Goal: Communication & Community: Answer question/provide support

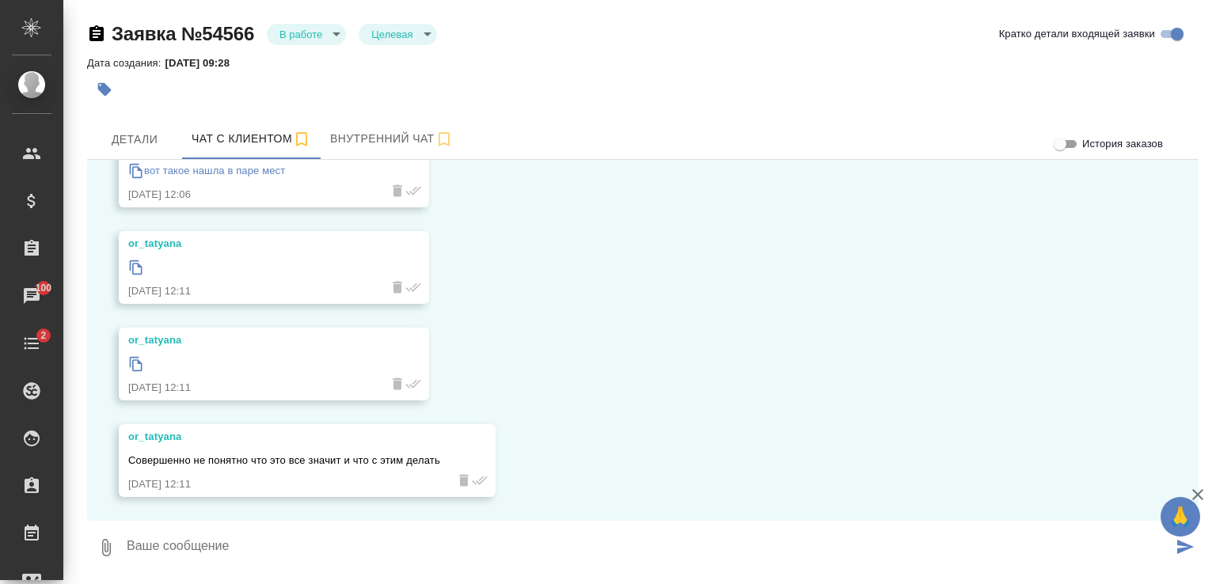
scroll to position [5554, 0]
click at [133, 366] on icon at bounding box center [136, 364] width 16 height 16
click at [525, 530] on textarea at bounding box center [648, 548] width 1047 height 54
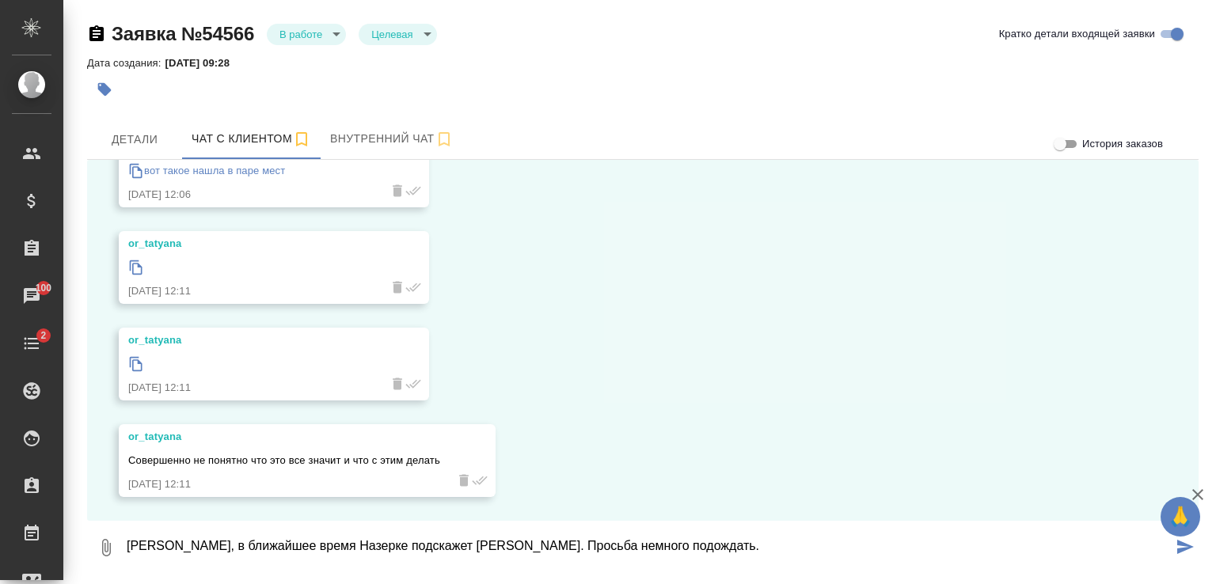
type textarea "Татьяна, в ближайшее время Назерке подскажет Вам. Просьба немного подождать."
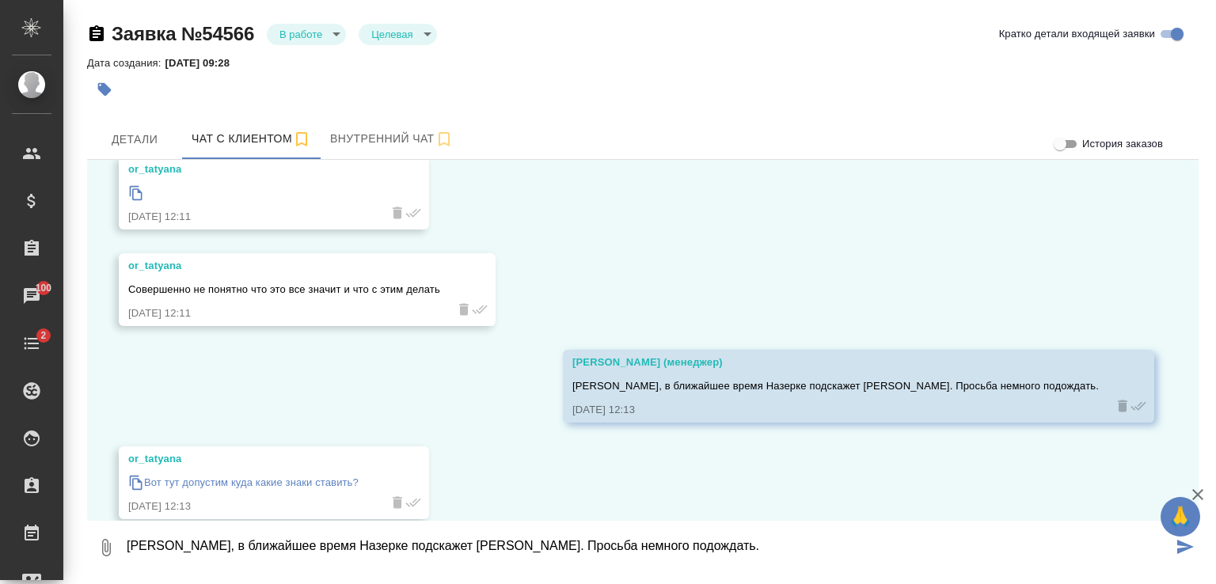
scroll to position [5747, 0]
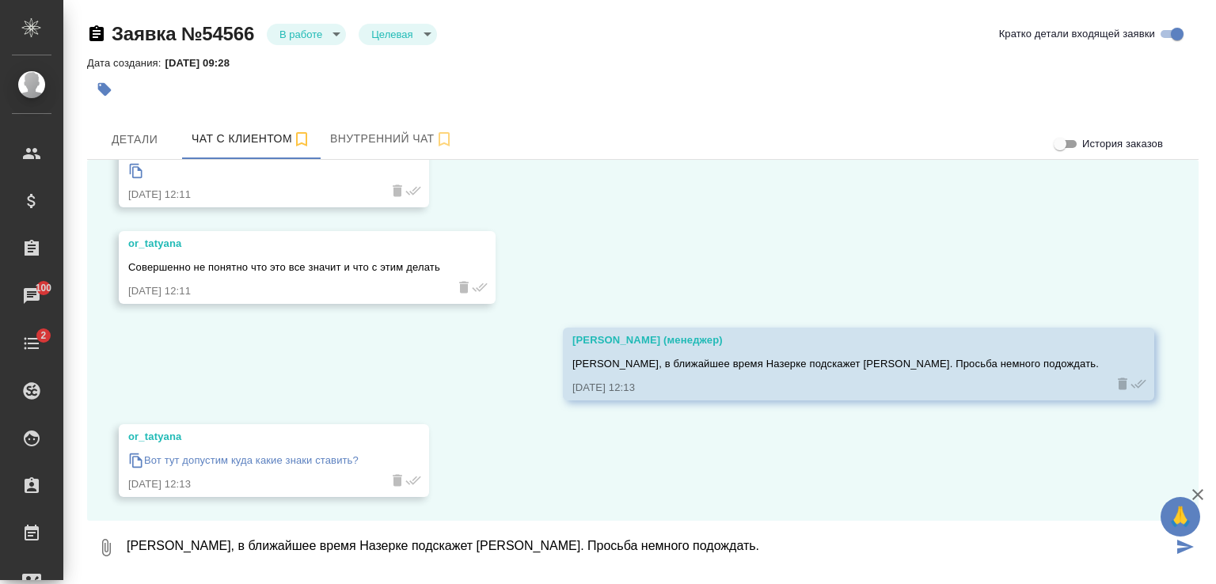
click at [138, 461] on icon at bounding box center [136, 461] width 16 height 16
click at [573, 530] on textarea "Татьяна, в ближайшее время Назерке подскажет Вам. Просьба немного подождать." at bounding box center [648, 548] width 1047 height 54
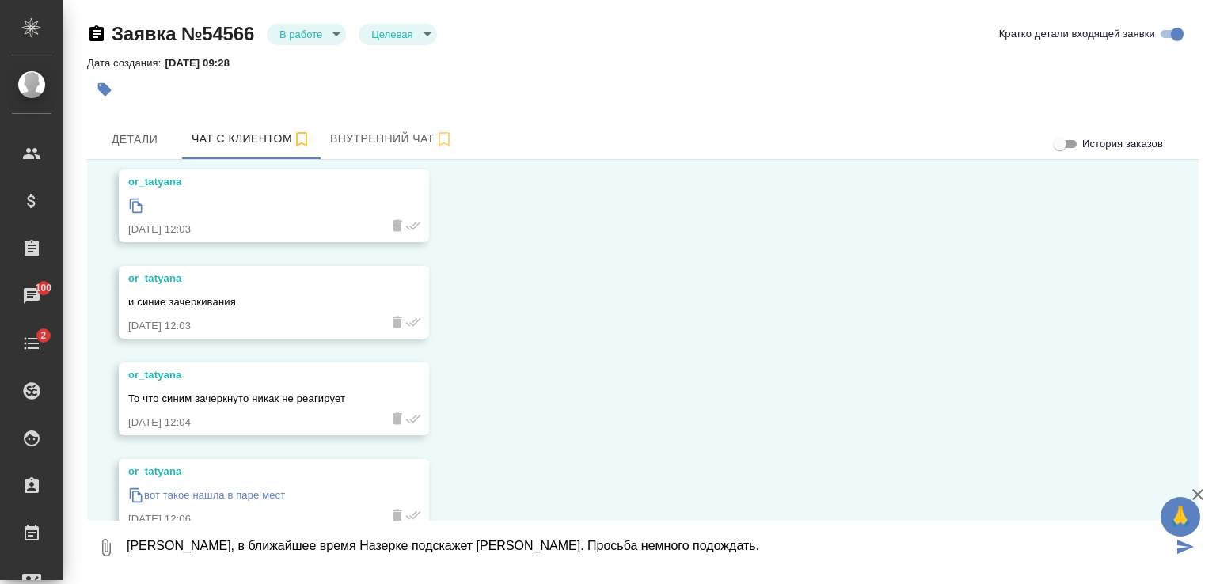
scroll to position [5193, 0]
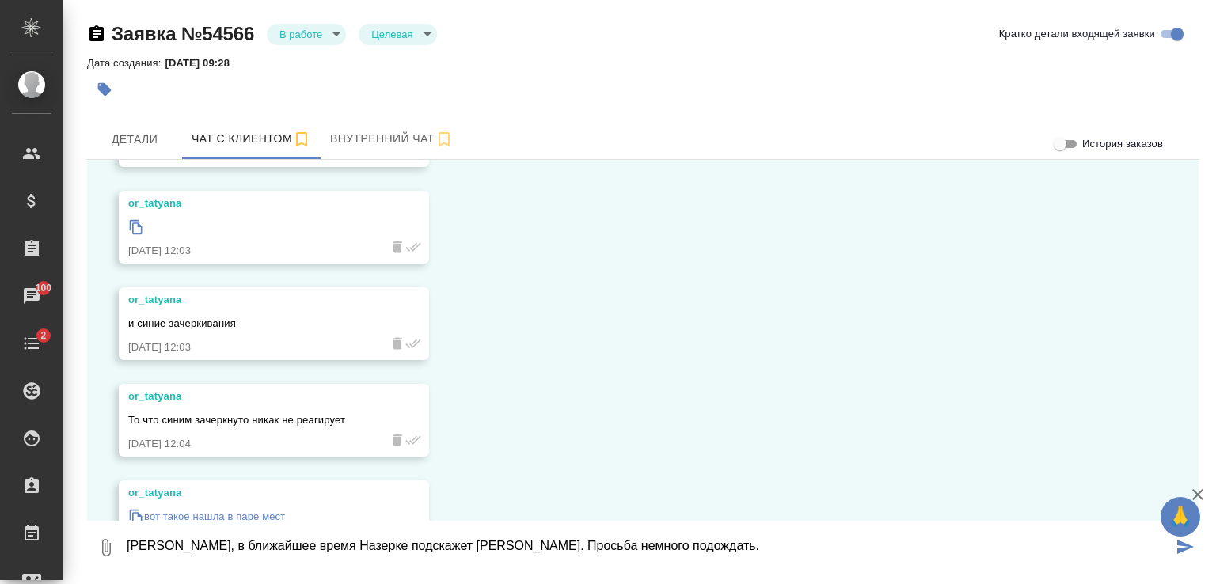
click at [136, 235] on icon at bounding box center [136, 227] width 16 height 16
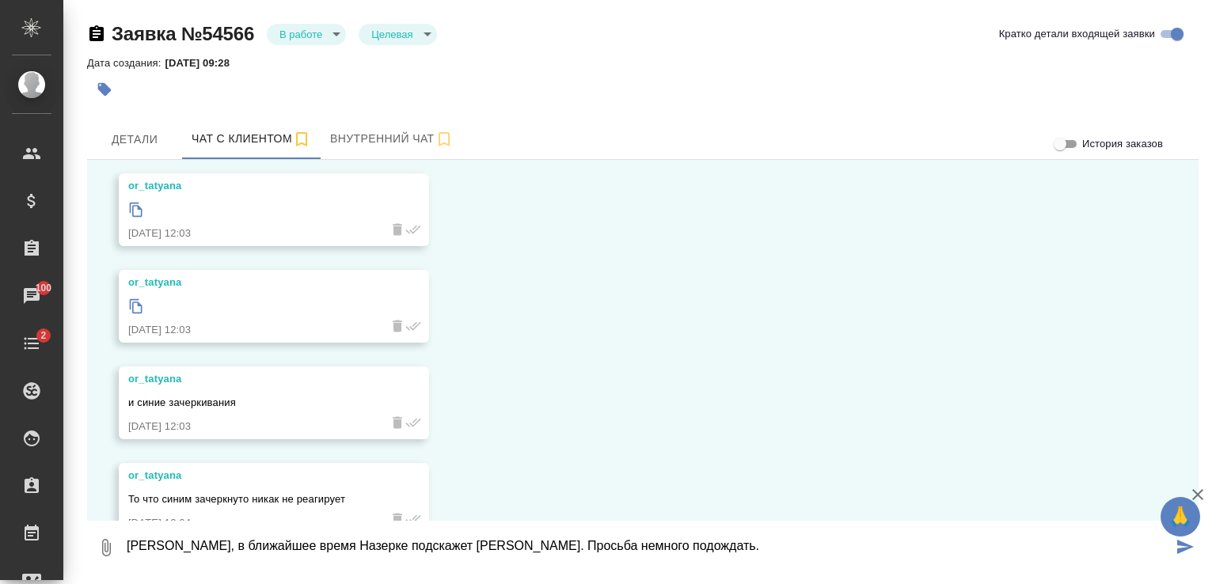
click at [134, 217] on icon at bounding box center [136, 210] width 13 height 14
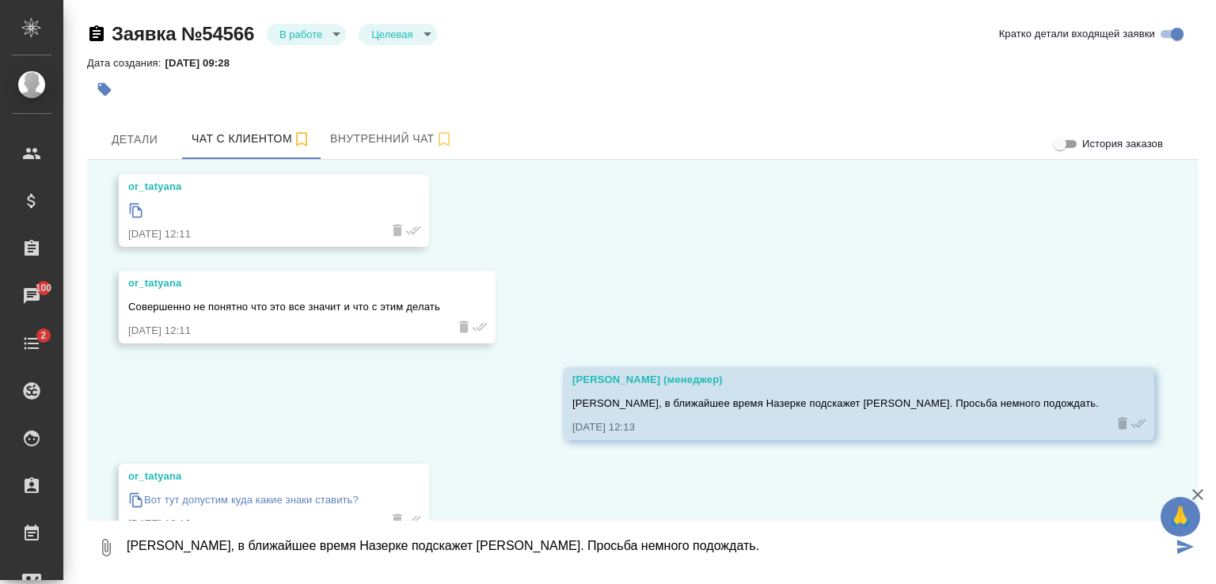
scroll to position [5747, 0]
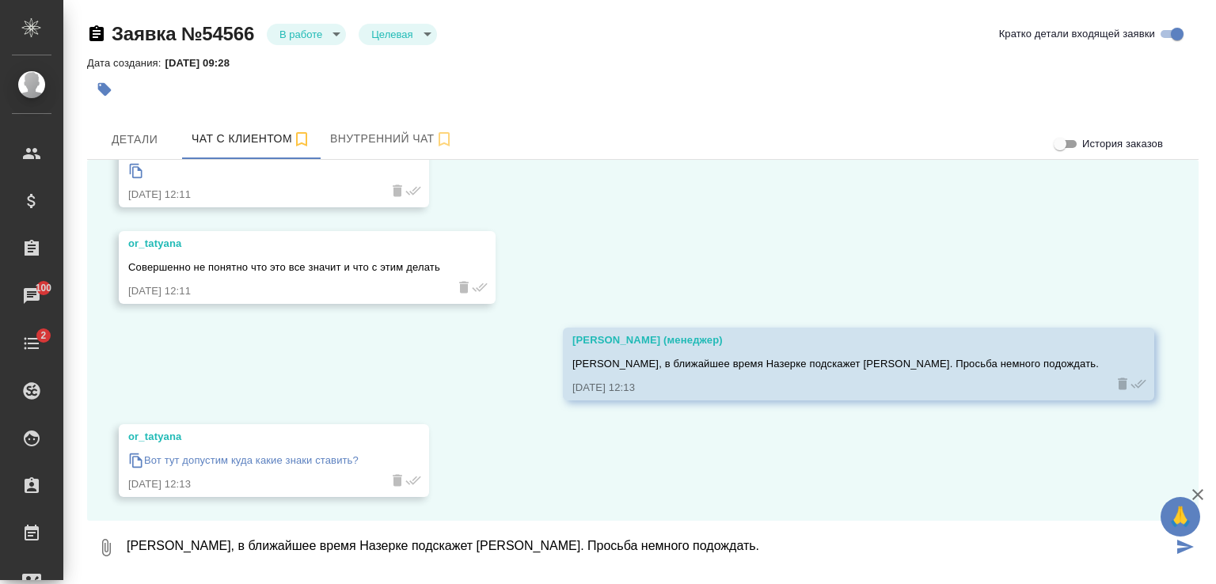
click at [600, 538] on textarea "Татьяна, в ближайшее время Назерке подскажет Вам. Просьба немного подождать." at bounding box center [648, 548] width 1047 height 54
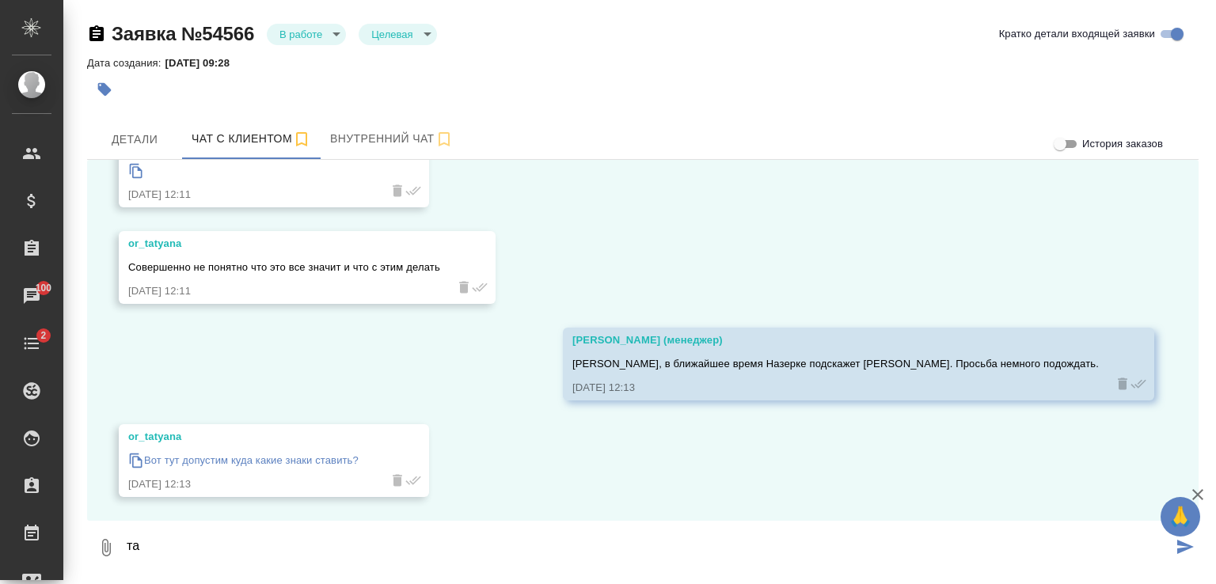
type textarea "т"
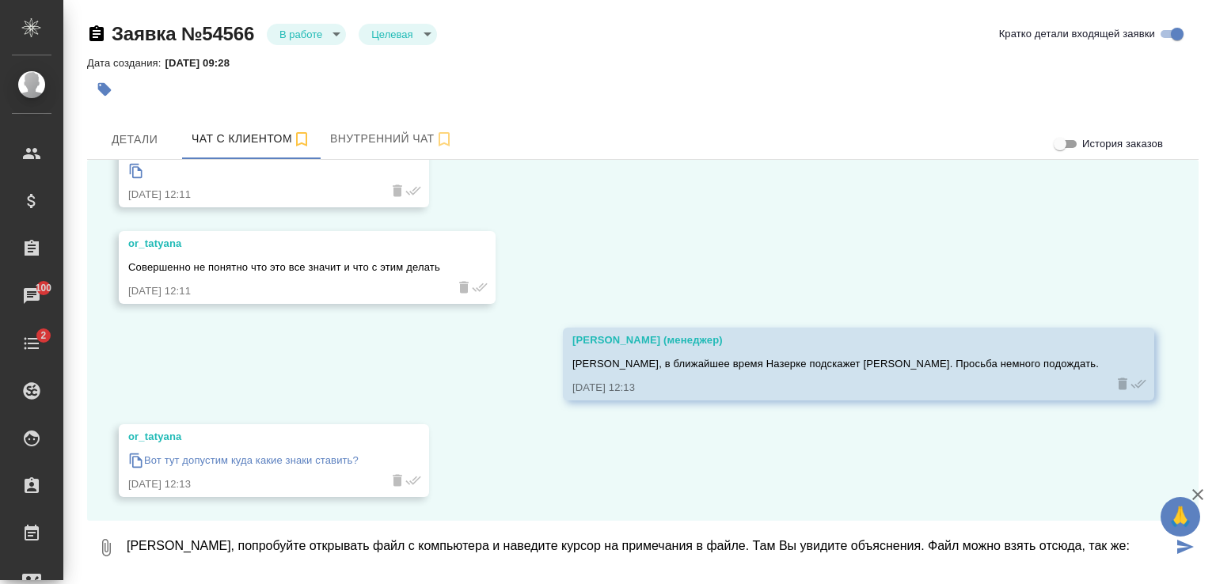
paste textarea "https://drive.awatera.com/s/tikD6pkgNrGdxeX"
type textarea "Татьяна, попробуйте открывать файл с компьютера и наведите курсор на примечания…"
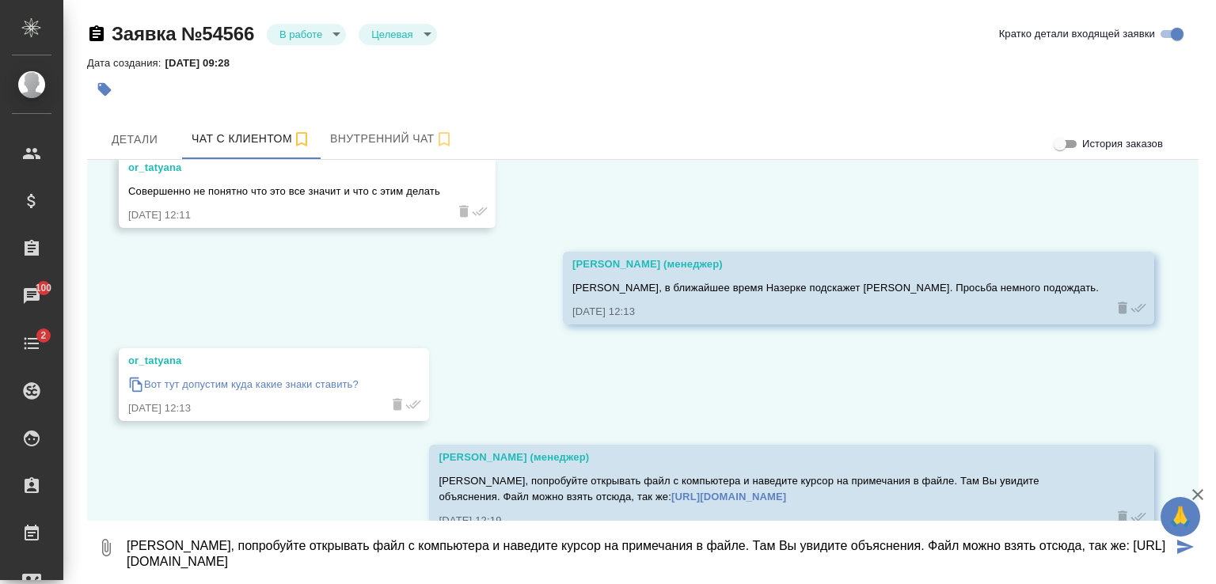
scroll to position [5860, 0]
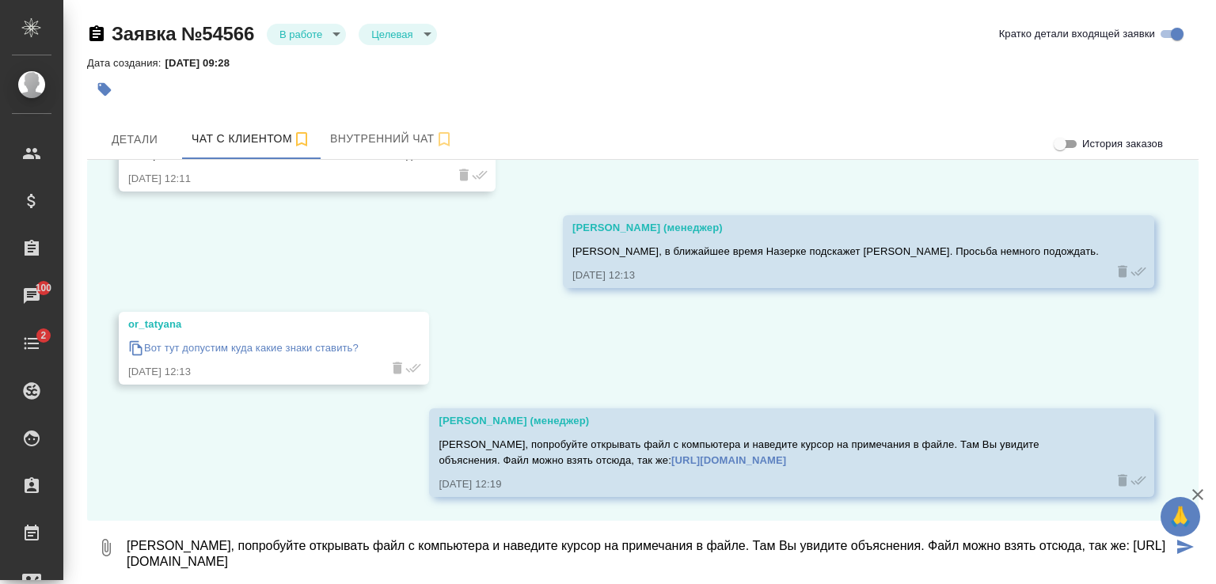
click at [105, 552] on icon "button" at bounding box center [106, 547] width 19 height 19
type input "C:\fakepath\1_image [eg89ii].png"
click at [87, 521] on button "1" at bounding box center [106, 548] width 38 height 54
type input "C:\fakepath\1_image [eg89ii].png"
click at [1179, 544] on icon "submit" at bounding box center [1185, 547] width 17 height 14
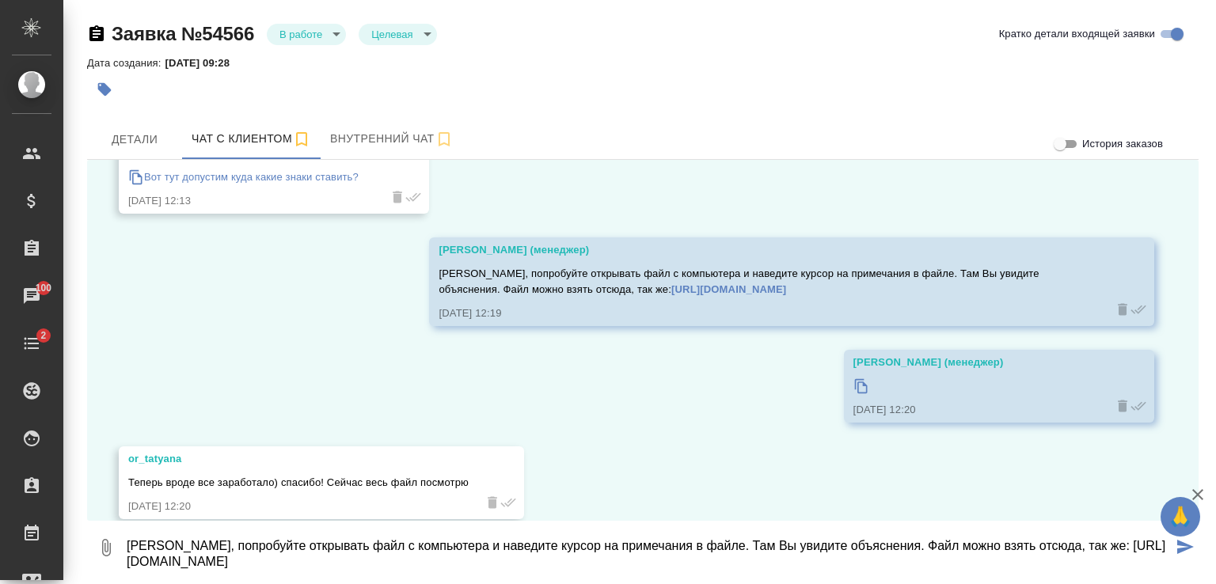
scroll to position [6053, 0]
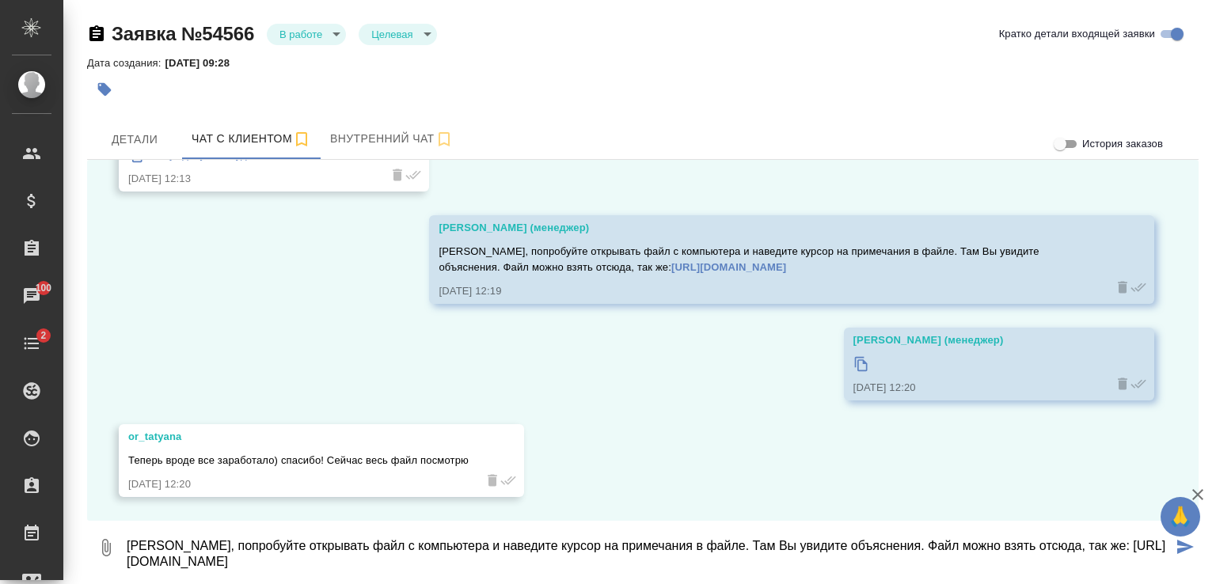
click at [104, 552] on icon "button" at bounding box center [106, 547] width 19 height 19
type input "C:\fakepath\image [shiMgh].png"
click at [1183, 549] on icon "submit" at bounding box center [1185, 547] width 17 height 14
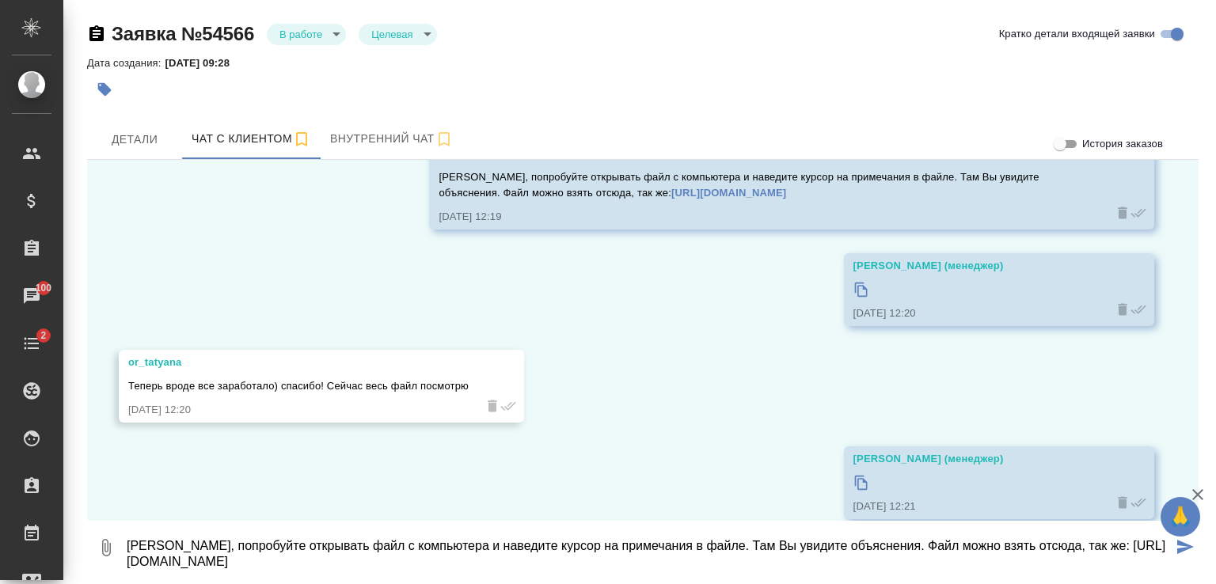
scroll to position [6149, 0]
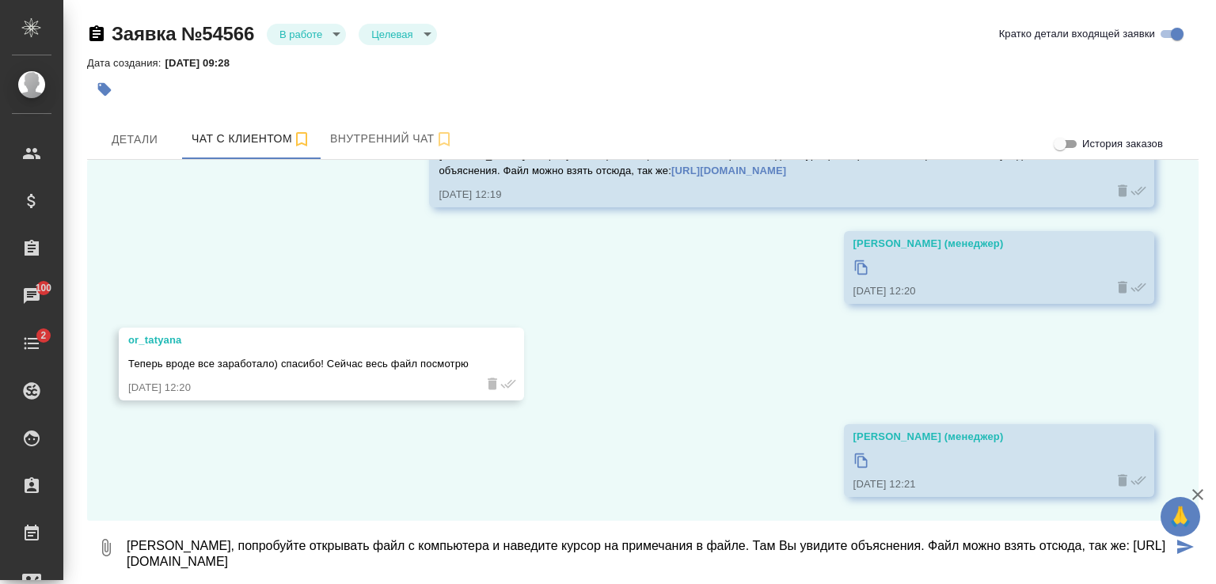
click at [317, 552] on textarea "Татьяна, попробуйте открывать файл с компьютера и наведите курсор на примечания…" at bounding box center [648, 548] width 1047 height 54
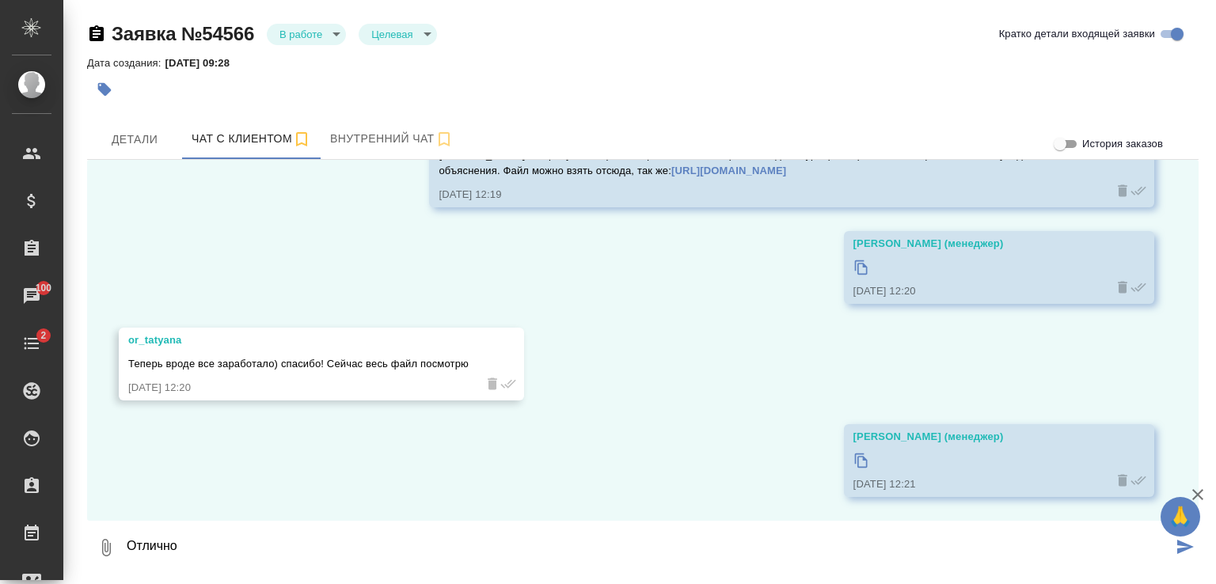
type textarea "Отлично"
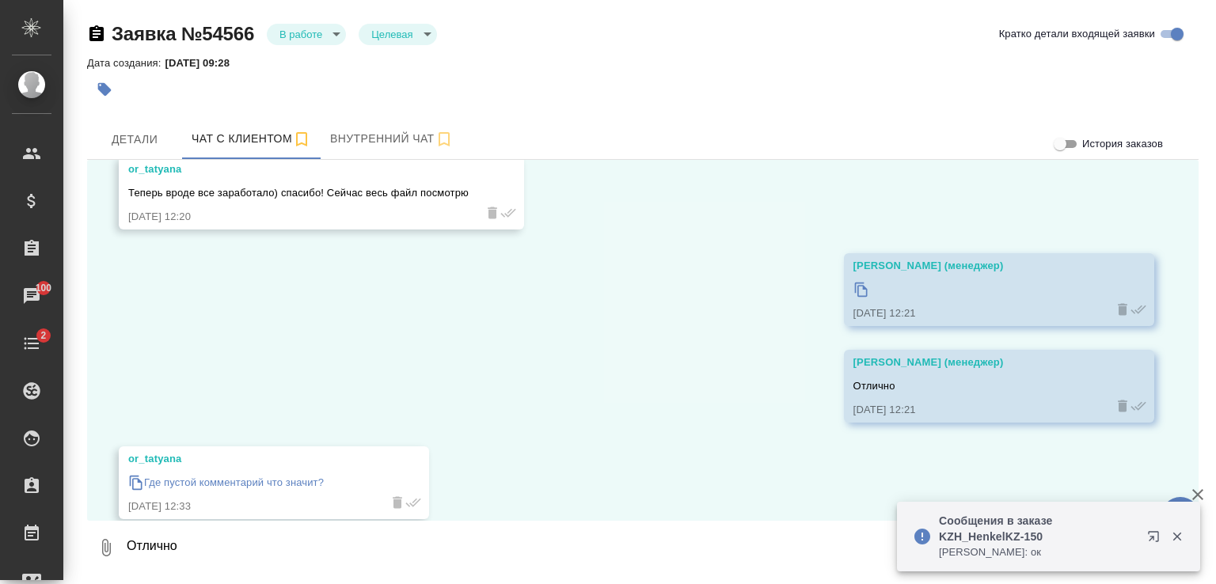
scroll to position [6342, 0]
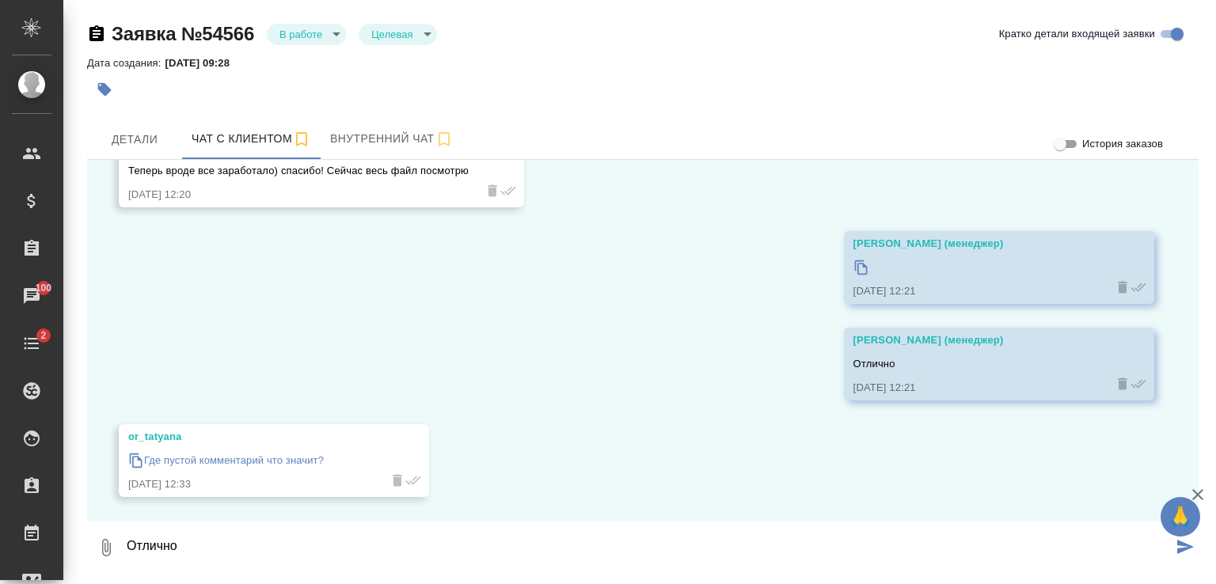
drag, startPoint x: 255, startPoint y: 460, endPoint x: 586, endPoint y: 454, distance: 330.9
click at [646, 452] on div "27.08, среда or_tatyana Добрый день! У вас есть услуга по проверке перевода и е…" at bounding box center [642, 340] width 1111 height 361
click at [134, 460] on icon at bounding box center [136, 461] width 16 height 16
click at [408, 545] on textarea "Отлично" at bounding box center [648, 548] width 1047 height 54
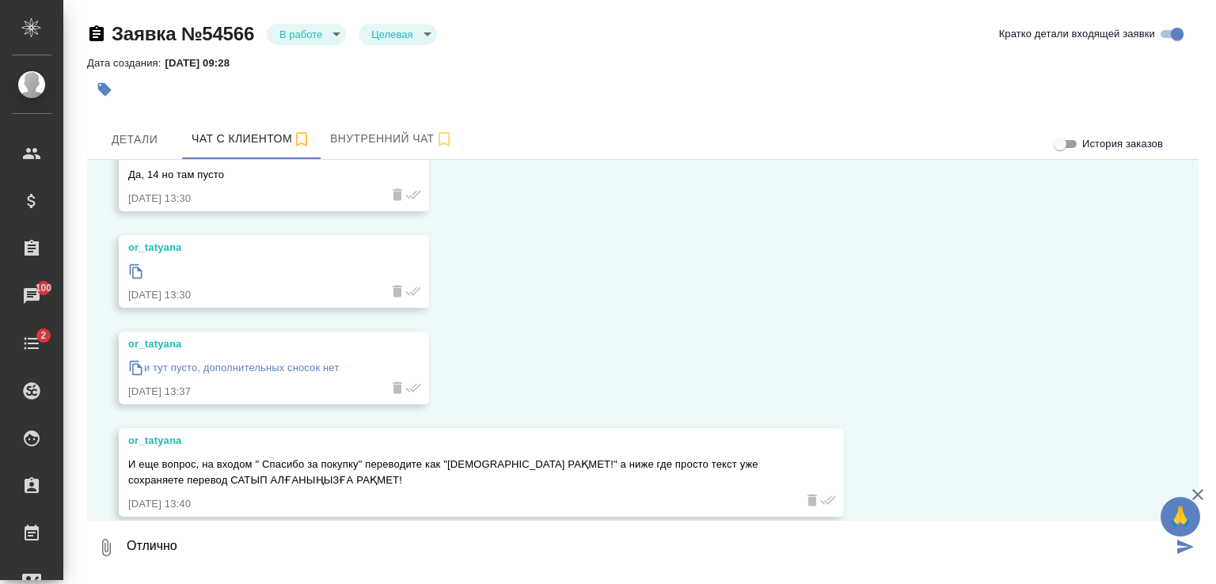
scroll to position [6937, 0]
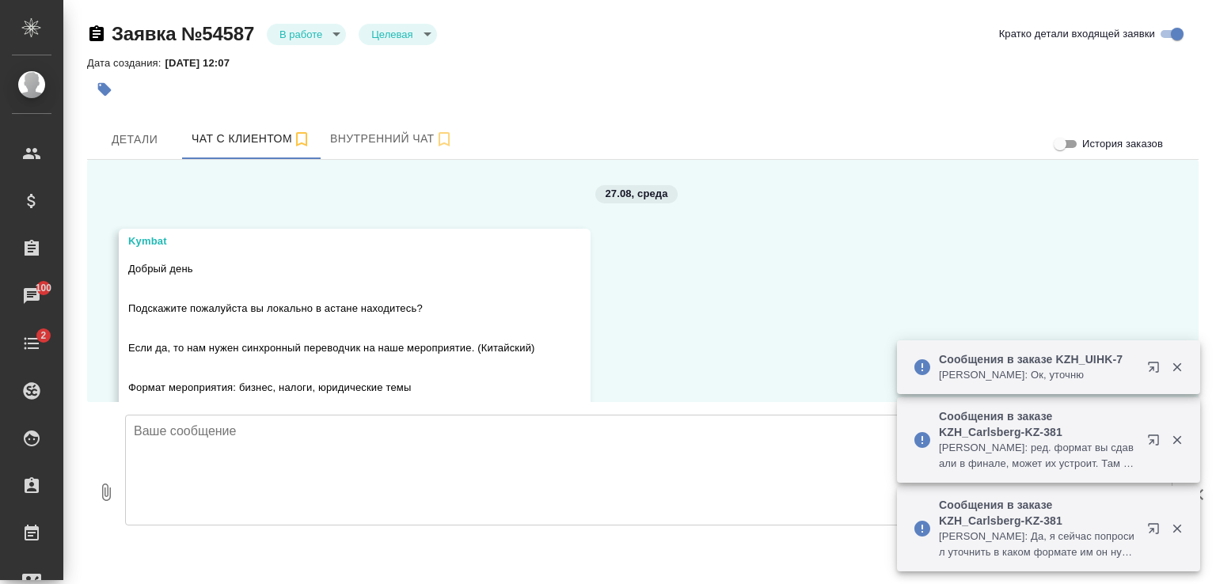
scroll to position [3398, 0]
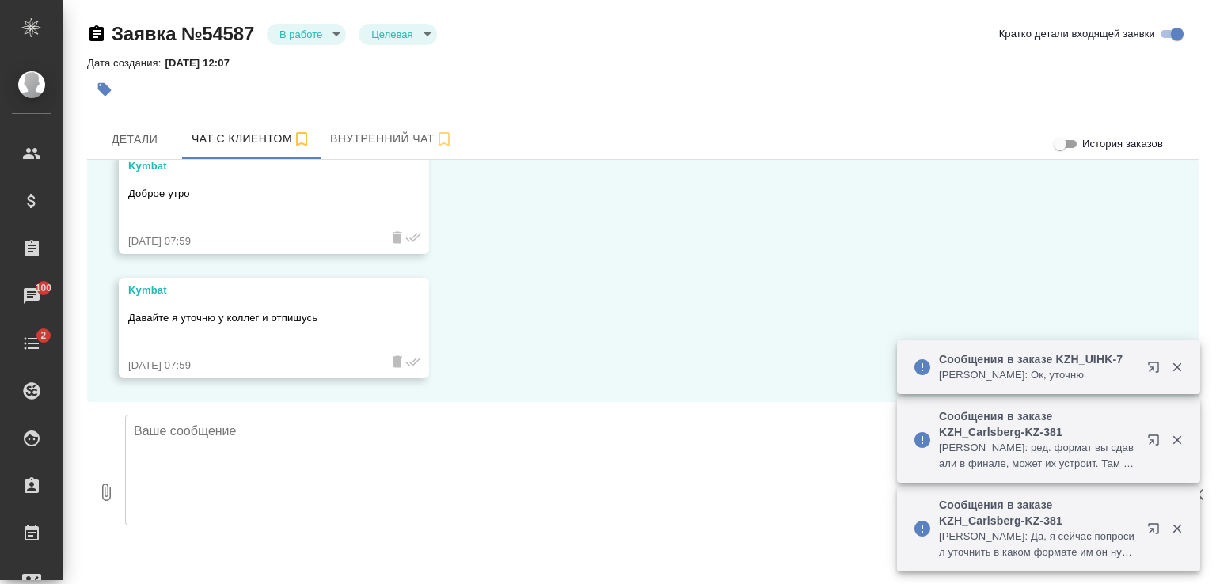
click at [1176, 529] on icon "button" at bounding box center [1176, 529] width 9 height 9
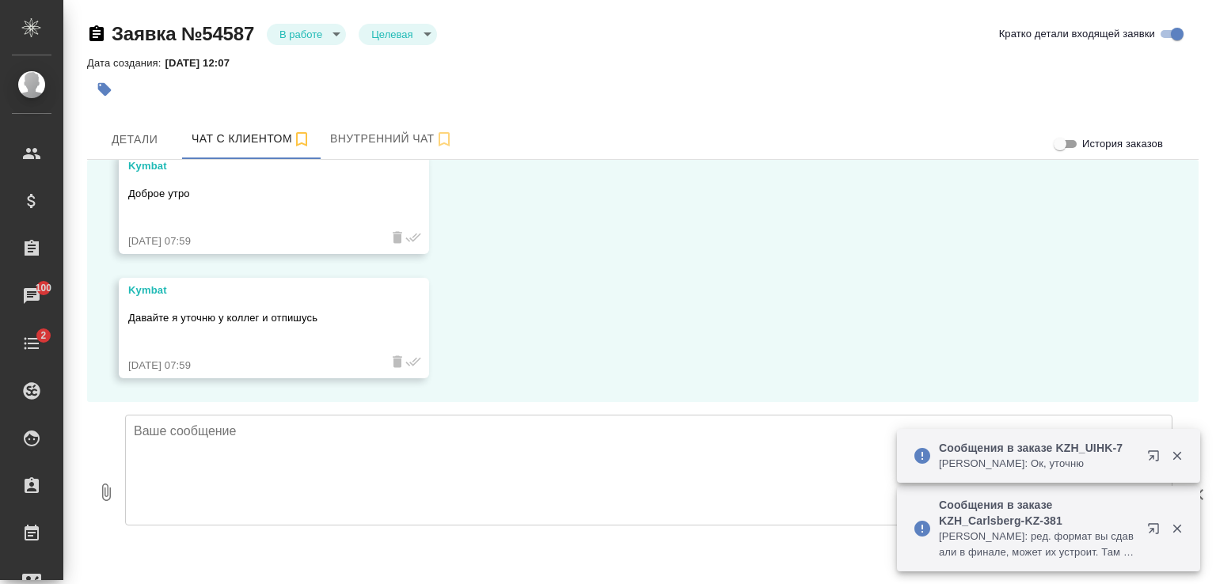
click at [1175, 527] on icon "button" at bounding box center [1176, 529] width 9 height 9
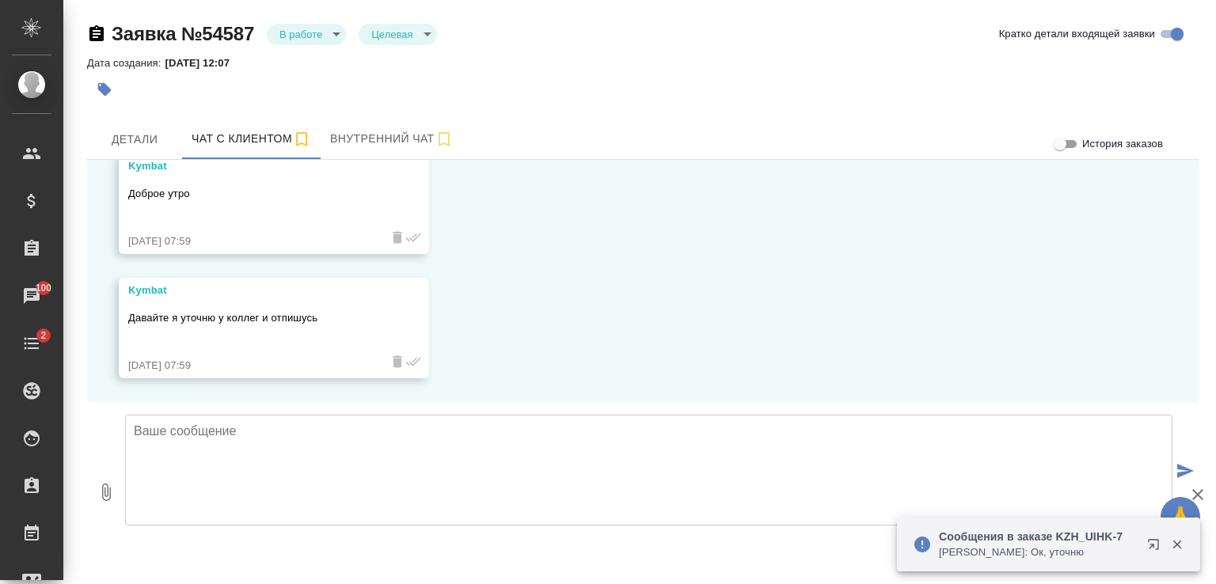
click at [1176, 544] on icon "button" at bounding box center [1176, 545] width 9 height 9
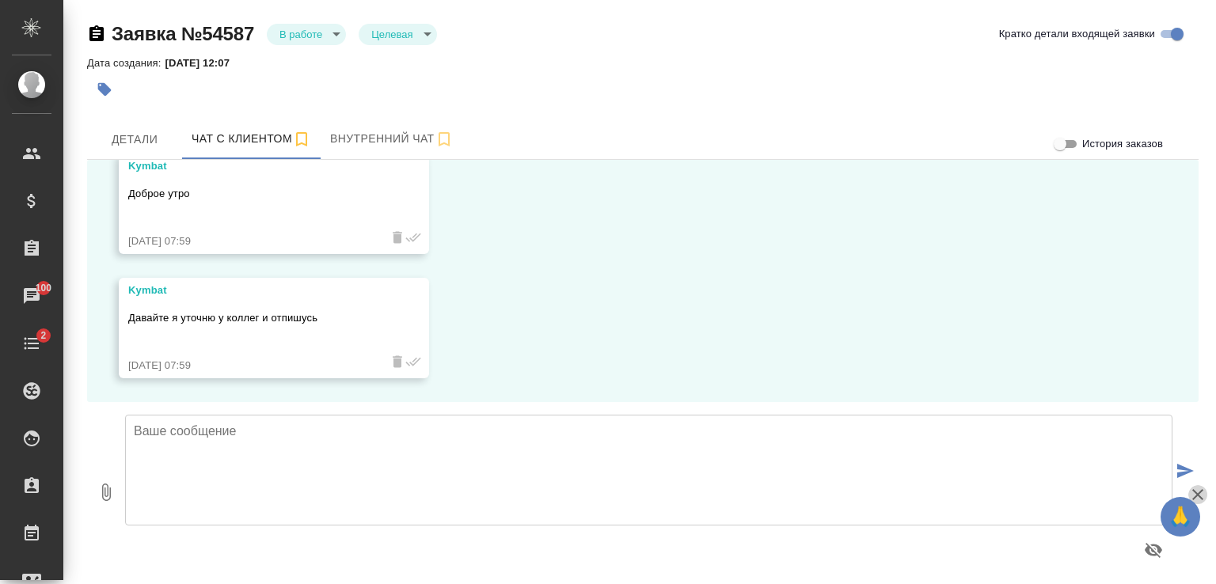
click at [1194, 493] on icon "button" at bounding box center [1197, 494] width 19 height 19
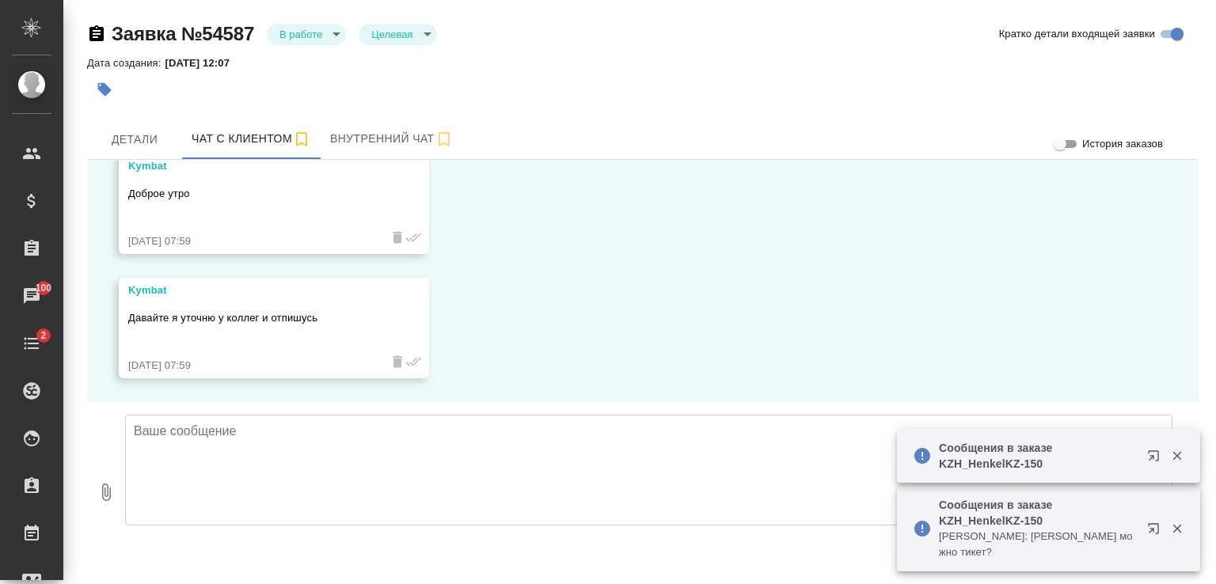
click at [1174, 454] on icon "button" at bounding box center [1176, 456] width 9 height 9
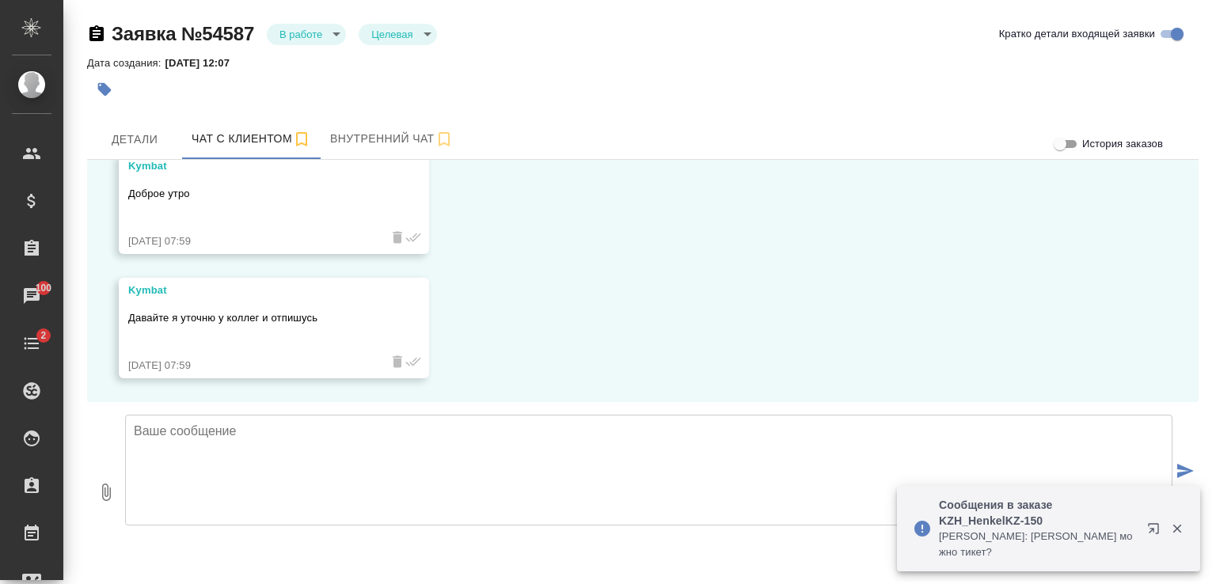
click at [1178, 530] on icon "button" at bounding box center [1176, 529] width 9 height 9
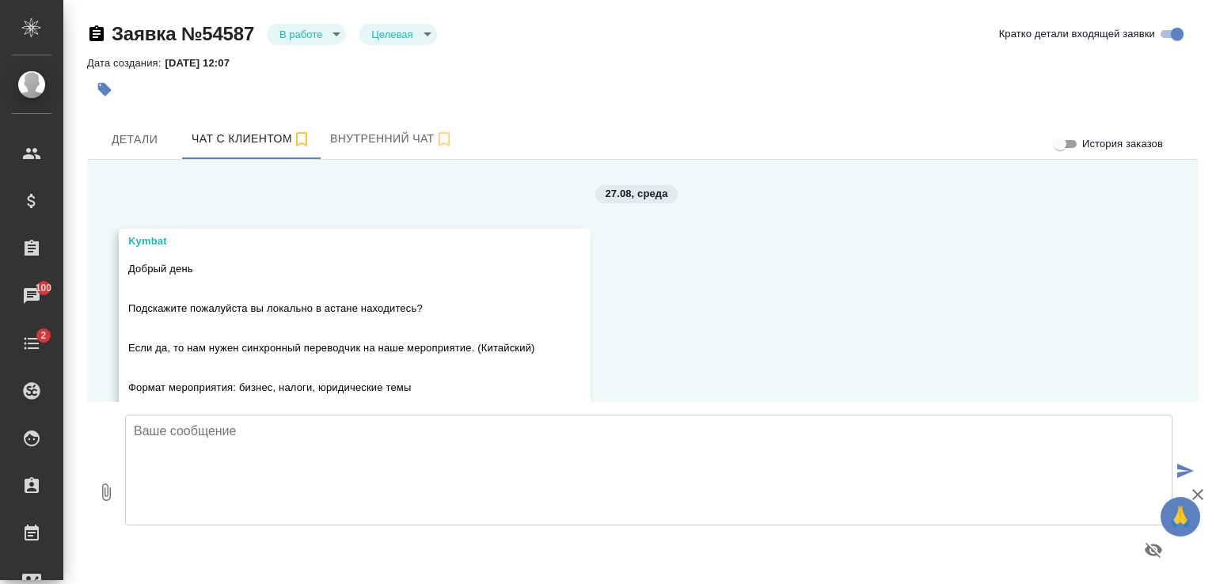
scroll to position [3398, 0]
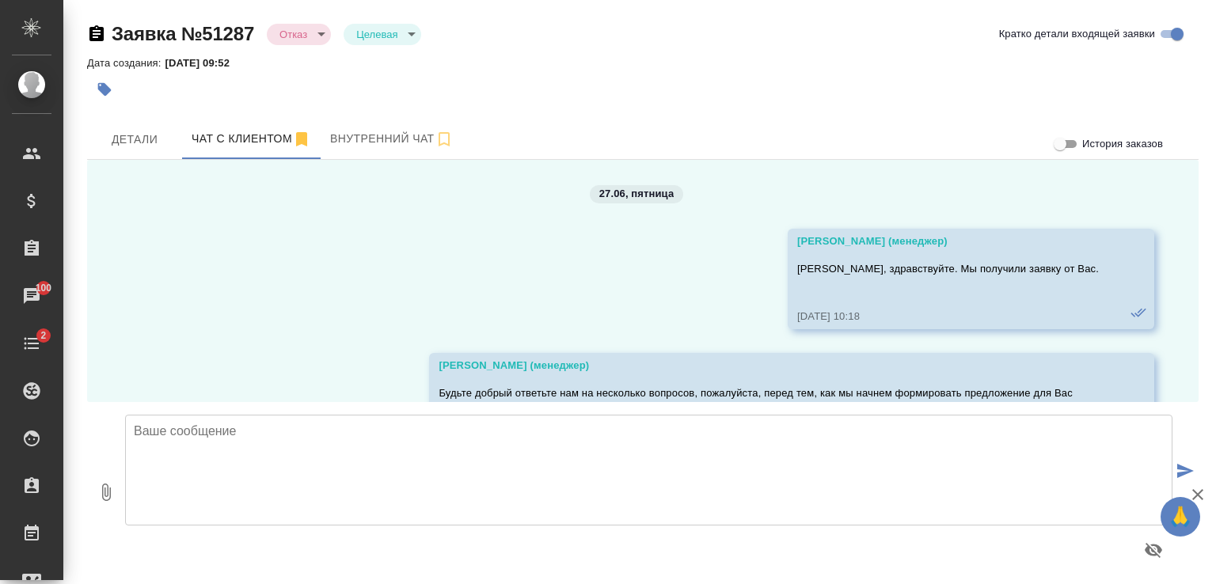
scroll to position [9906, 0]
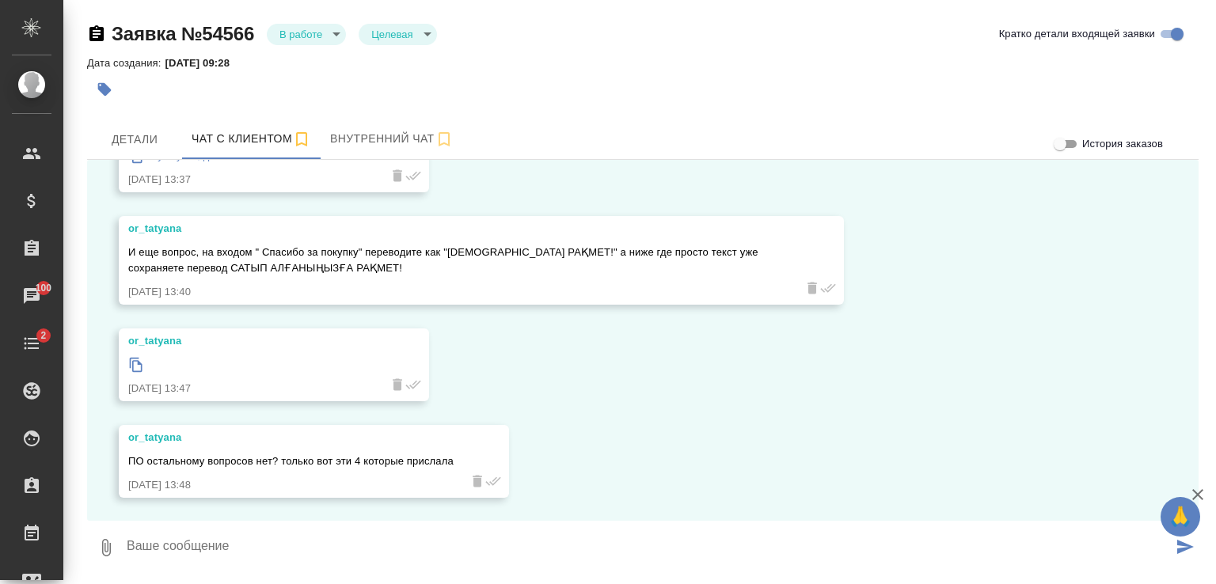
scroll to position [7130, 0]
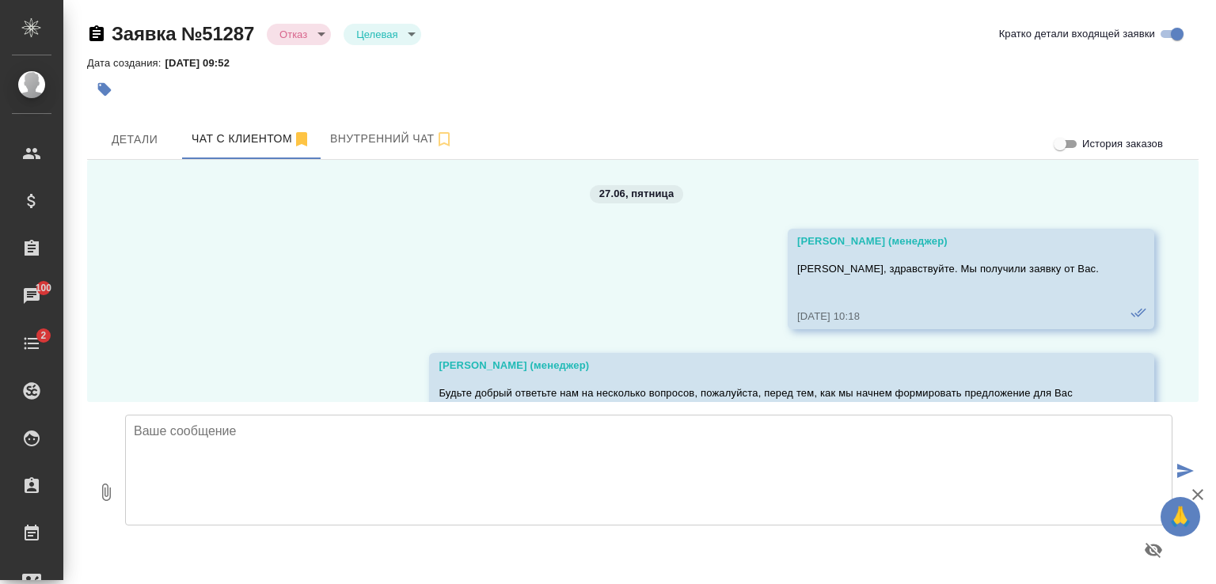
scroll to position [9906, 0]
